Goal: Use online tool/utility: Utilize a website feature to perform a specific function

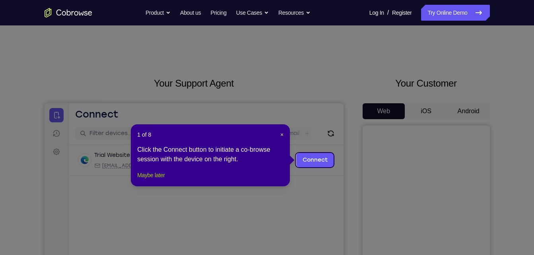
click at [158, 180] on button "Maybe later" at bounding box center [150, 175] width 27 height 10
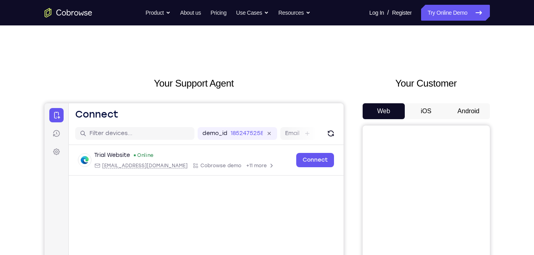
click at [467, 107] on button "Android" at bounding box center [468, 111] width 43 height 16
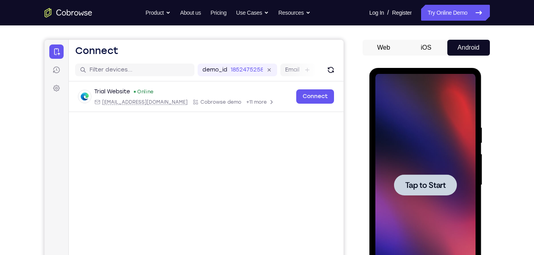
click at [429, 168] on div at bounding box center [425, 185] width 100 height 223
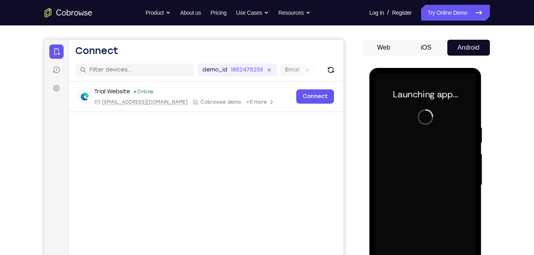
scroll to position [116, 0]
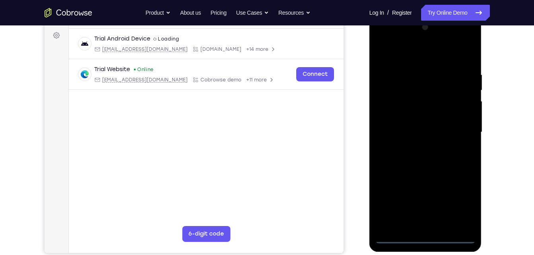
click at [423, 234] on div at bounding box center [425, 132] width 100 height 223
click at [428, 242] on div at bounding box center [425, 132] width 100 height 223
click at [462, 203] on div at bounding box center [425, 132] width 100 height 223
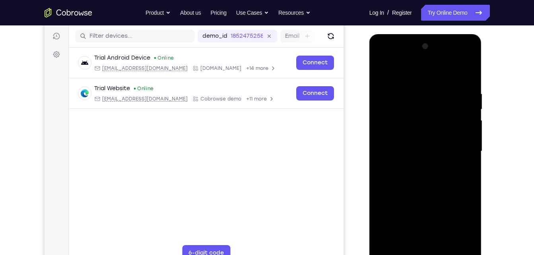
scroll to position [100, 0]
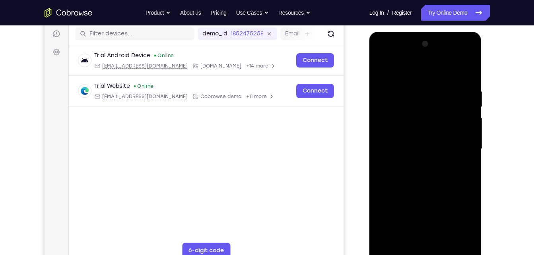
click at [388, 58] on div at bounding box center [425, 149] width 100 height 223
click at [455, 143] on div at bounding box center [425, 149] width 100 height 223
click at [417, 246] on div at bounding box center [425, 149] width 100 height 223
click at [435, 131] on div at bounding box center [425, 149] width 100 height 223
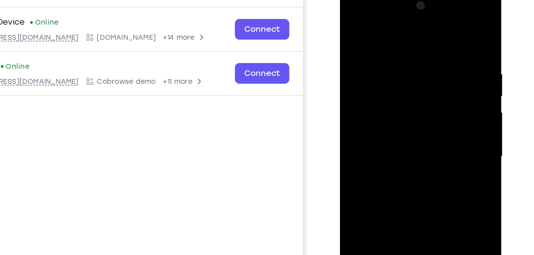
click at [389, 99] on div at bounding box center [396, 105] width 100 height 223
click at [399, 119] on div at bounding box center [396, 105] width 100 height 223
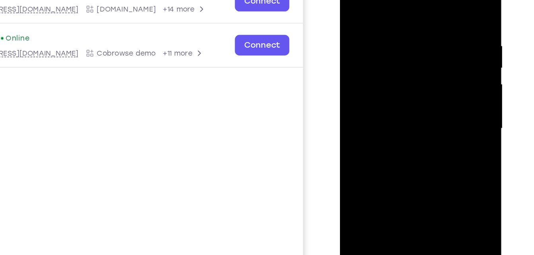
click at [424, 72] on div at bounding box center [396, 77] width 100 height 223
click at [420, 50] on div at bounding box center [396, 77] width 100 height 223
click at [400, 39] on div at bounding box center [396, 77] width 100 height 223
click at [381, 72] on div at bounding box center [396, 77] width 100 height 223
click at [404, 75] on div at bounding box center [396, 77] width 100 height 223
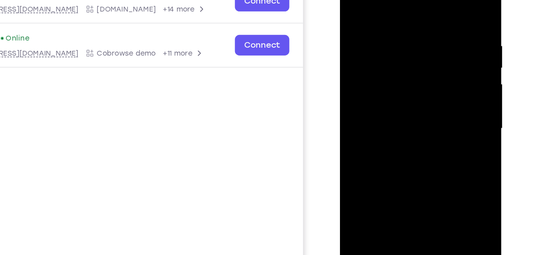
click at [396, 83] on div at bounding box center [396, 77] width 100 height 223
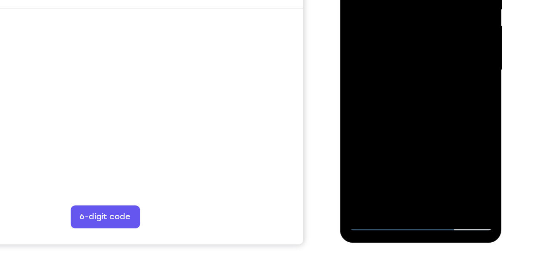
scroll to position [123, 0]
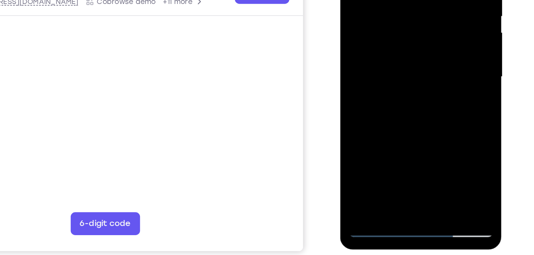
click at [403, 44] on div at bounding box center [396, 26] width 100 height 223
click at [436, 21] on div at bounding box center [396, 26] width 100 height 223
click at [353, 99] on div at bounding box center [396, 26] width 100 height 223
click at [440, 107] on div at bounding box center [396, 26] width 100 height 223
click at [352, 97] on div at bounding box center [396, 26] width 100 height 223
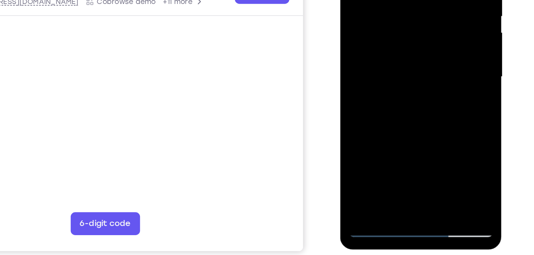
click at [360, 88] on div at bounding box center [396, 26] width 100 height 223
click at [419, 39] on div at bounding box center [396, 26] width 100 height 223
click at [407, 43] on div at bounding box center [396, 26] width 100 height 223
click at [404, 35] on div at bounding box center [396, 26] width 100 height 223
click at [399, 41] on div at bounding box center [396, 26] width 100 height 223
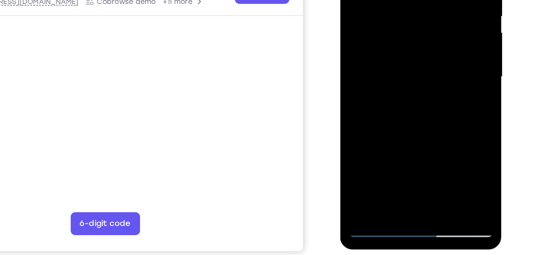
click at [376, 37] on div at bounding box center [396, 26] width 100 height 223
click at [385, 43] on div at bounding box center [396, 26] width 100 height 223
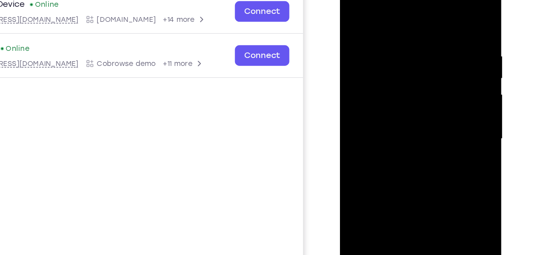
click at [428, 11] on div at bounding box center [396, 88] width 100 height 223
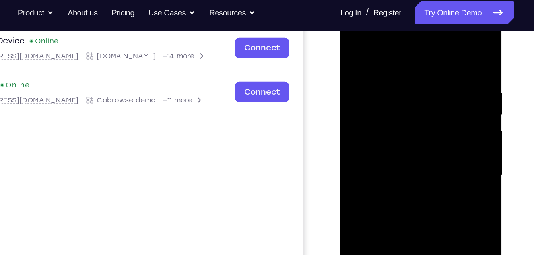
click at [432, 29] on div at bounding box center [396, 124] width 100 height 223
click at [382, 46] on div at bounding box center [396, 124] width 100 height 223
click at [431, 120] on div at bounding box center [396, 124] width 100 height 223
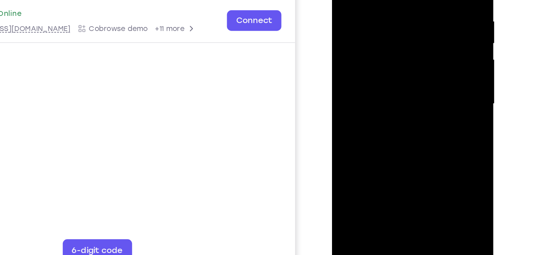
click at [378, 145] on div at bounding box center [388, 53] width 100 height 223
click at [387, 36] on div at bounding box center [388, 53] width 100 height 223
click at [391, 20] on div at bounding box center [388, 53] width 100 height 223
click at [376, 50] on div at bounding box center [388, 53] width 100 height 223
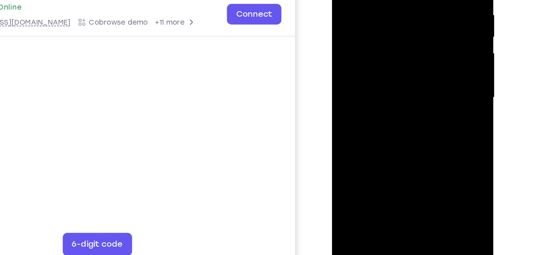
click at [374, 58] on div at bounding box center [388, 46] width 100 height 223
click at [404, 90] on div at bounding box center [388, 46] width 100 height 223
click at [403, 0] on div at bounding box center [388, 46] width 100 height 223
click at [387, 8] on div at bounding box center [388, 46] width 100 height 223
click at [364, 18] on div at bounding box center [388, 46] width 100 height 223
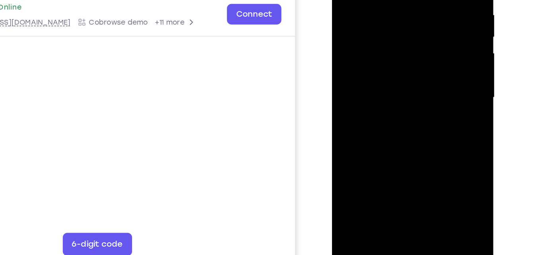
click at [372, 30] on div at bounding box center [388, 46] width 100 height 223
click at [408, 139] on div at bounding box center [388, 46] width 100 height 223
click at [399, 62] on div at bounding box center [388, 46] width 100 height 223
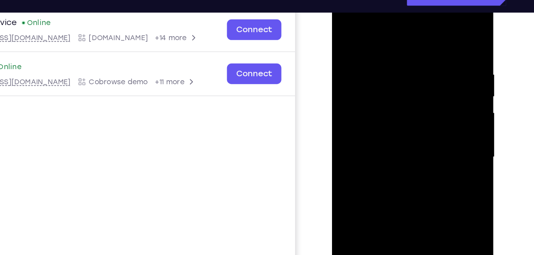
click at [417, 25] on div at bounding box center [388, 106] width 100 height 223
click at [346, 26] on div at bounding box center [388, 106] width 100 height 223
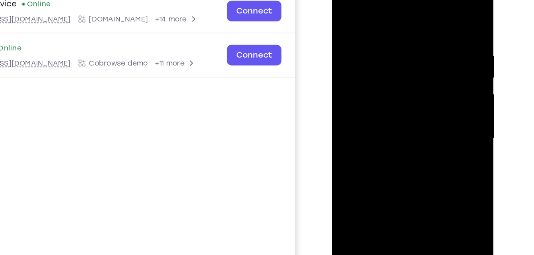
click at [406, 91] on div at bounding box center [388, 87] width 100 height 223
click at [385, 68] on div at bounding box center [388, 87] width 100 height 223
click at [372, 43] on div at bounding box center [388, 87] width 100 height 223
click at [391, 81] on div at bounding box center [388, 87] width 100 height 223
click at [397, 67] on div at bounding box center [388, 87] width 100 height 223
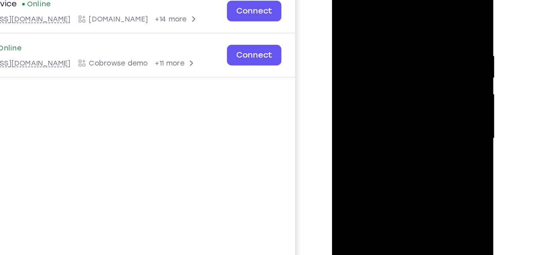
click at [393, 80] on div at bounding box center [388, 87] width 100 height 223
click at [390, 89] on div at bounding box center [388, 87] width 100 height 223
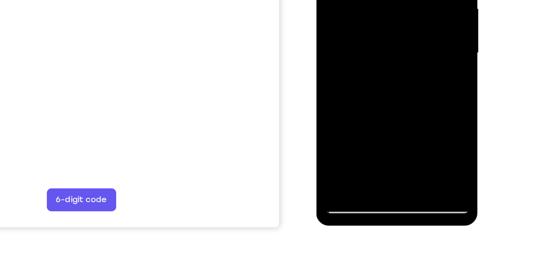
scroll to position [134, 0]
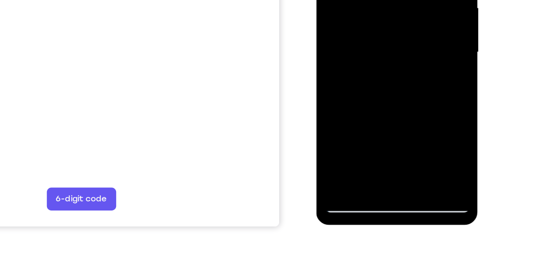
click at [345, 105] on div at bounding box center [372, 1] width 100 height 223
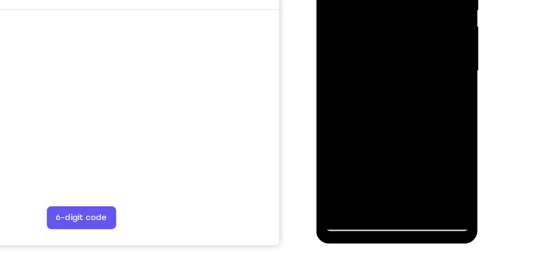
click at [346, 124] on div at bounding box center [372, 19] width 100 height 223
click at [341, 125] on div at bounding box center [372, 19] width 100 height 223
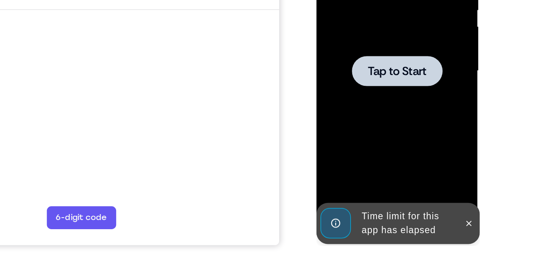
click at [377, 27] on div at bounding box center [372, 19] width 63 height 21
